Goal: Task Accomplishment & Management: Use online tool/utility

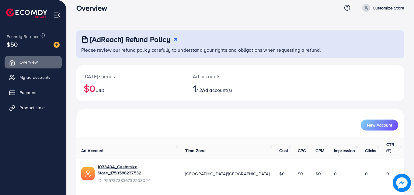
scroll to position [14, 0]
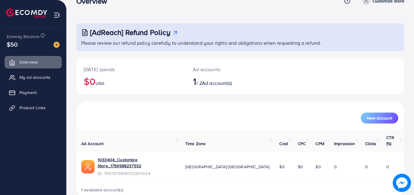
click at [88, 160] on img at bounding box center [87, 166] width 13 height 13
click at [89, 160] on img at bounding box center [87, 166] width 13 height 13
drag, startPoint x: 118, startPoint y: 154, endPoint x: 113, endPoint y: 134, distance: 20.0
click at [109, 130] on th "Ad Account" at bounding box center [128, 140] width 104 height 22
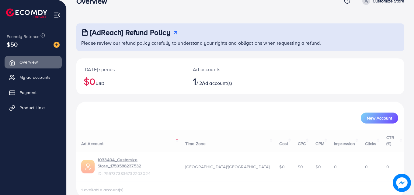
click at [136, 154] on div "Ad Account Time Zone Cost CPC CPM Impression Clicks CTR (%) 1033404_Customize S…" at bounding box center [240, 163] width 328 height 68
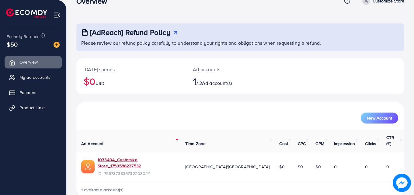
click at [136, 157] on link "1033404_Customize Store_1759588237532" at bounding box center [137, 163] width 78 height 12
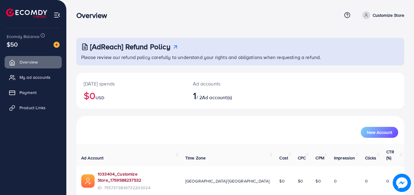
click at [123, 171] on link "1033404_Customize Store_1759588237532" at bounding box center [137, 177] width 78 height 12
click at [157, 171] on link "1033404_Customize Store_1759588237532" at bounding box center [137, 177] width 78 height 12
